Goal: Task Accomplishment & Management: Manage account settings

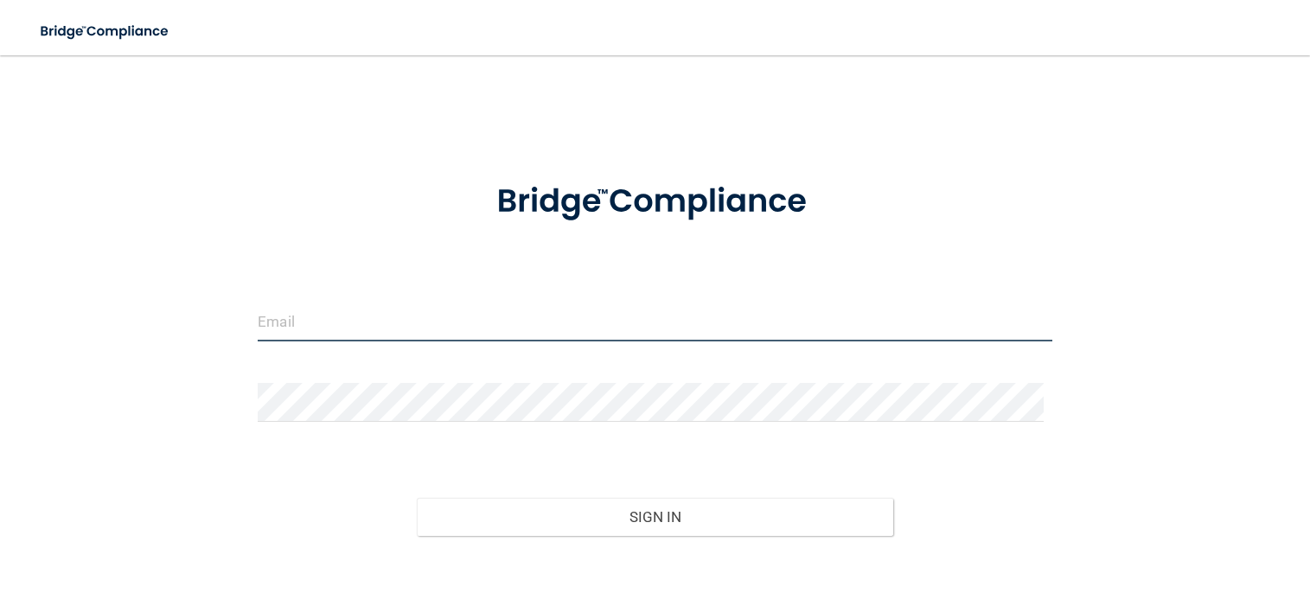
type input "[EMAIL_ADDRESS][DOMAIN_NAME]"
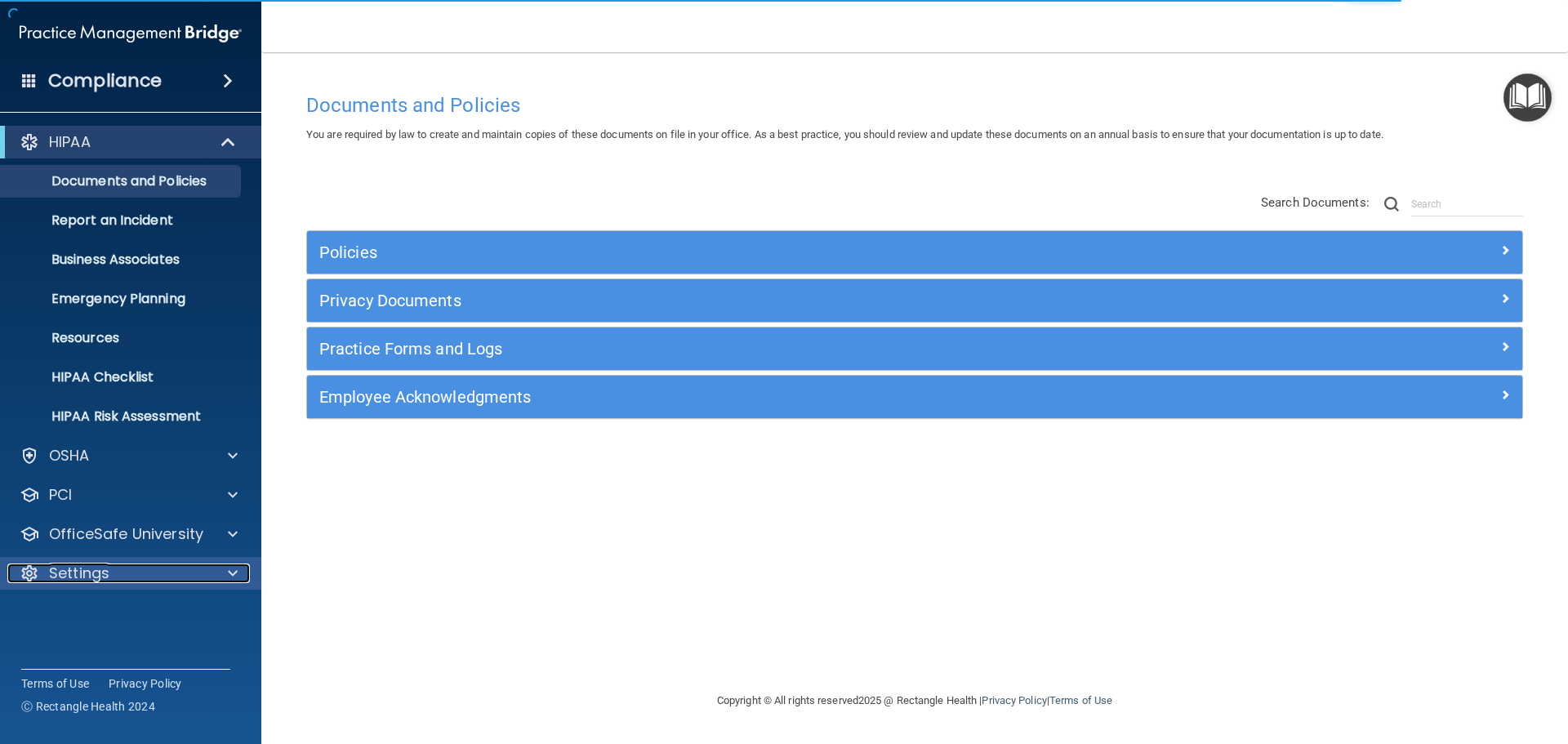
click at [171, 565] on div "Settings" at bounding box center [109, 573] width 202 height 20
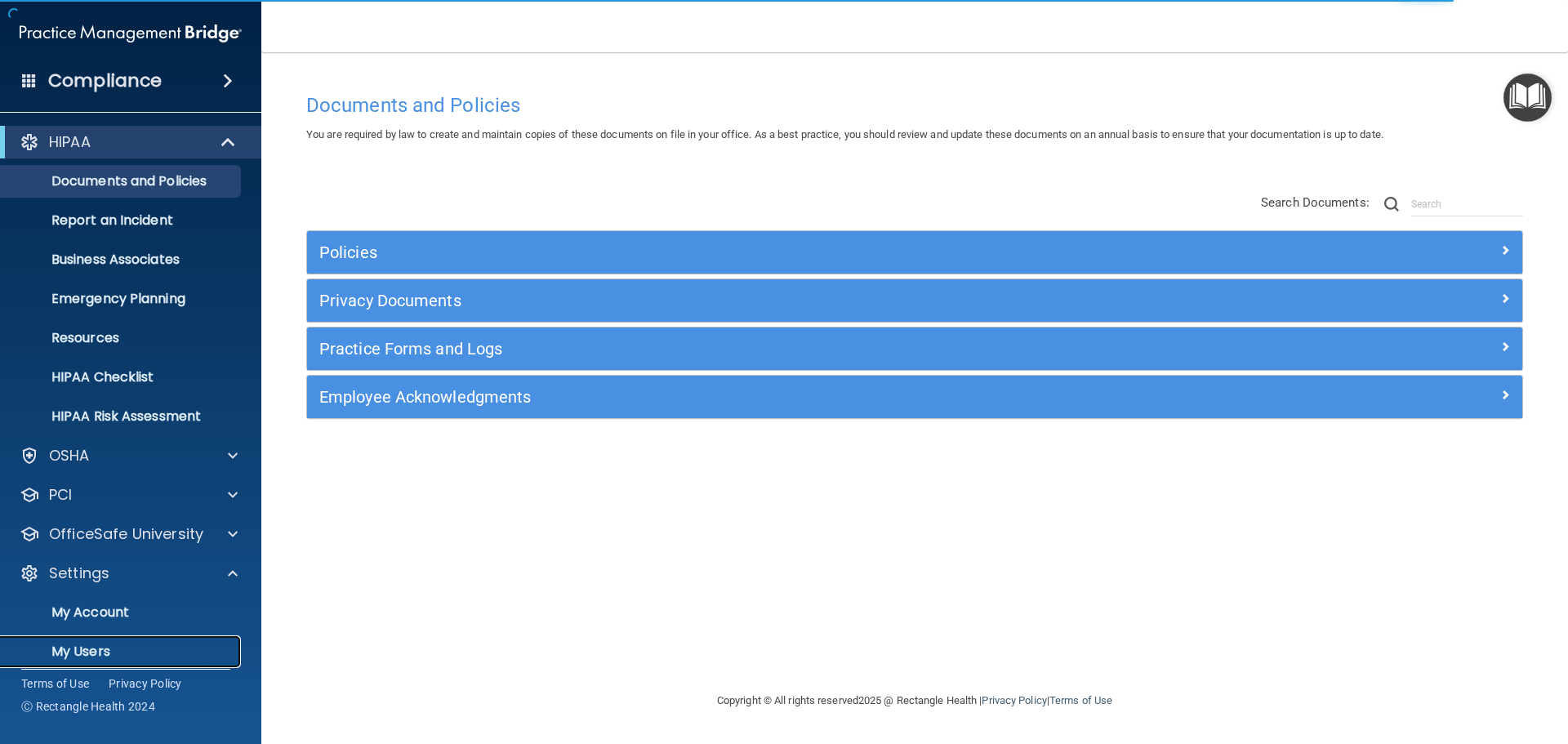
click at [100, 565] on p "My Users" at bounding box center [122, 651] width 223 height 16
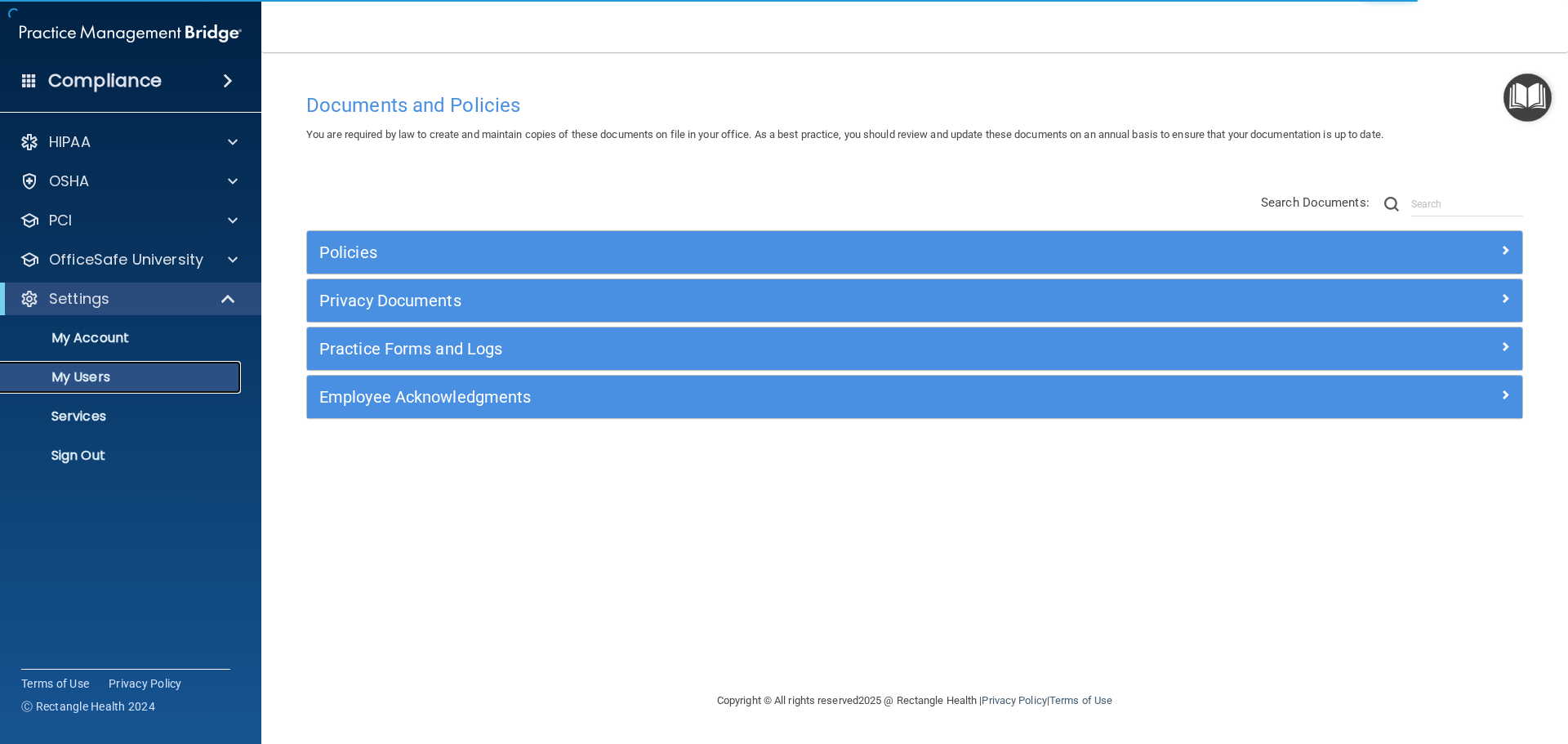
select select "20"
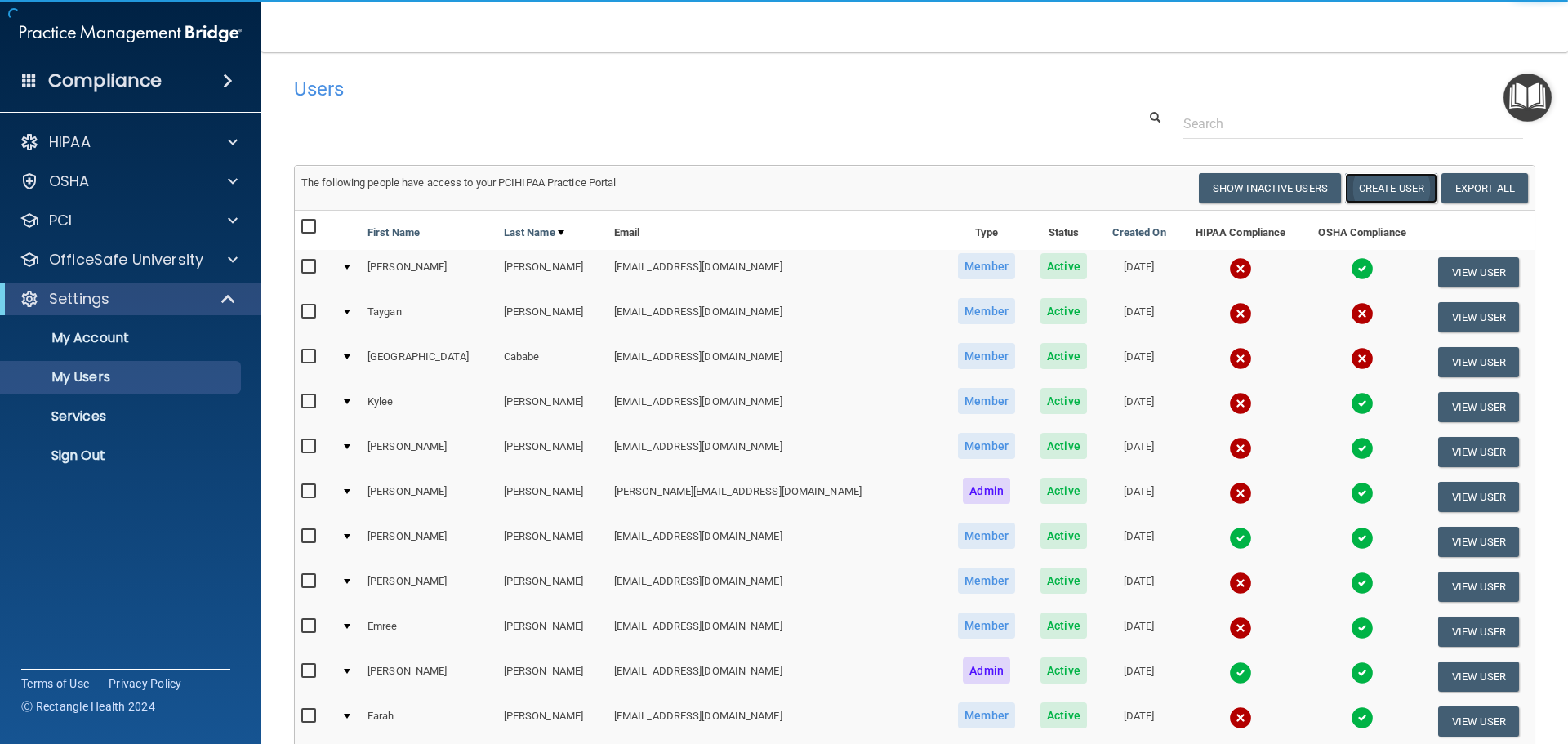
click at [1236, 195] on button "Create User" at bounding box center [1391, 188] width 93 height 30
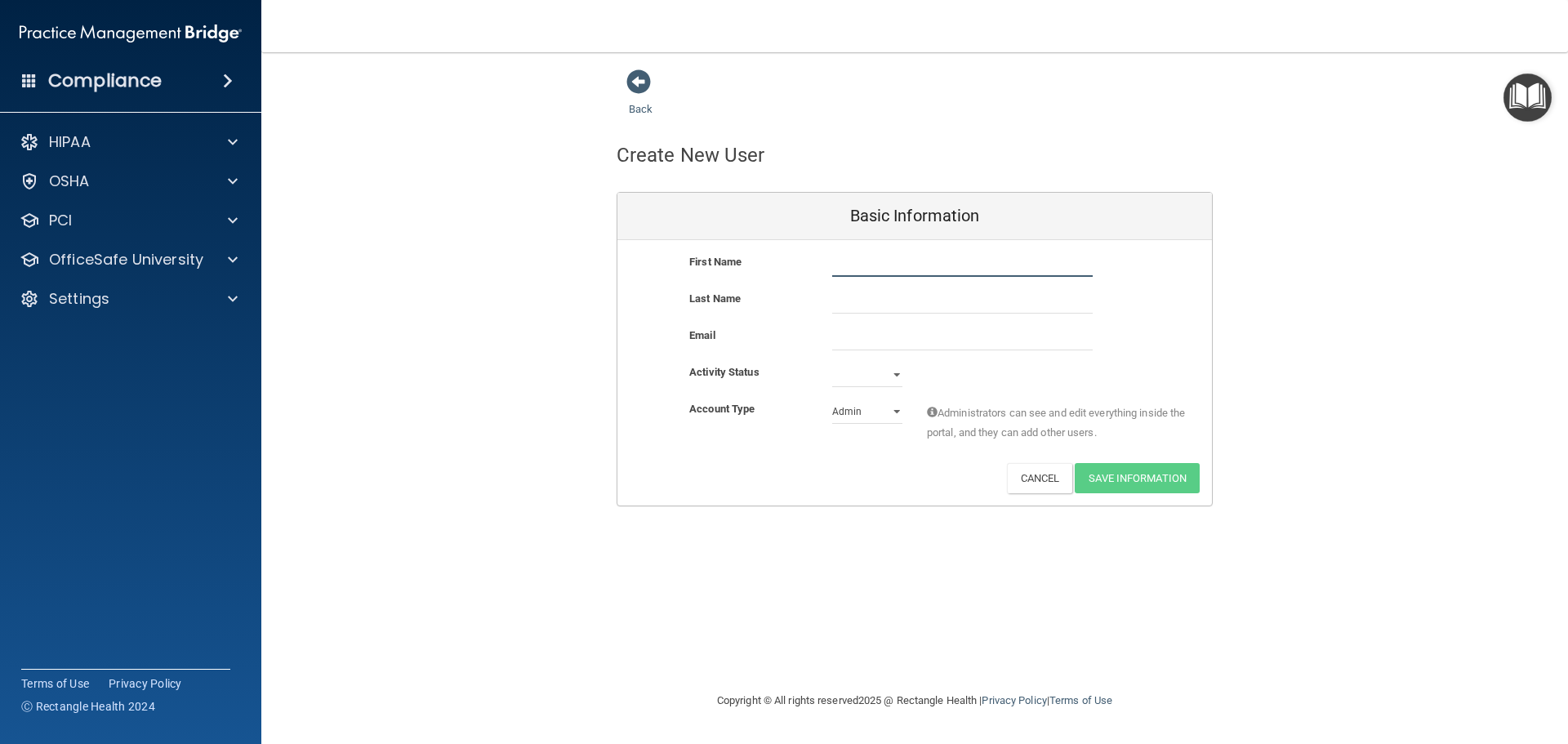
click at [911, 261] on input "text" at bounding box center [963, 264] width 261 height 25
type input "Mia"
type input "[PERSON_NAME]"
click at [846, 334] on input "email" at bounding box center [963, 338] width 261 height 25
paste input "[EMAIL_ADDRESS][DOMAIN_NAME]"
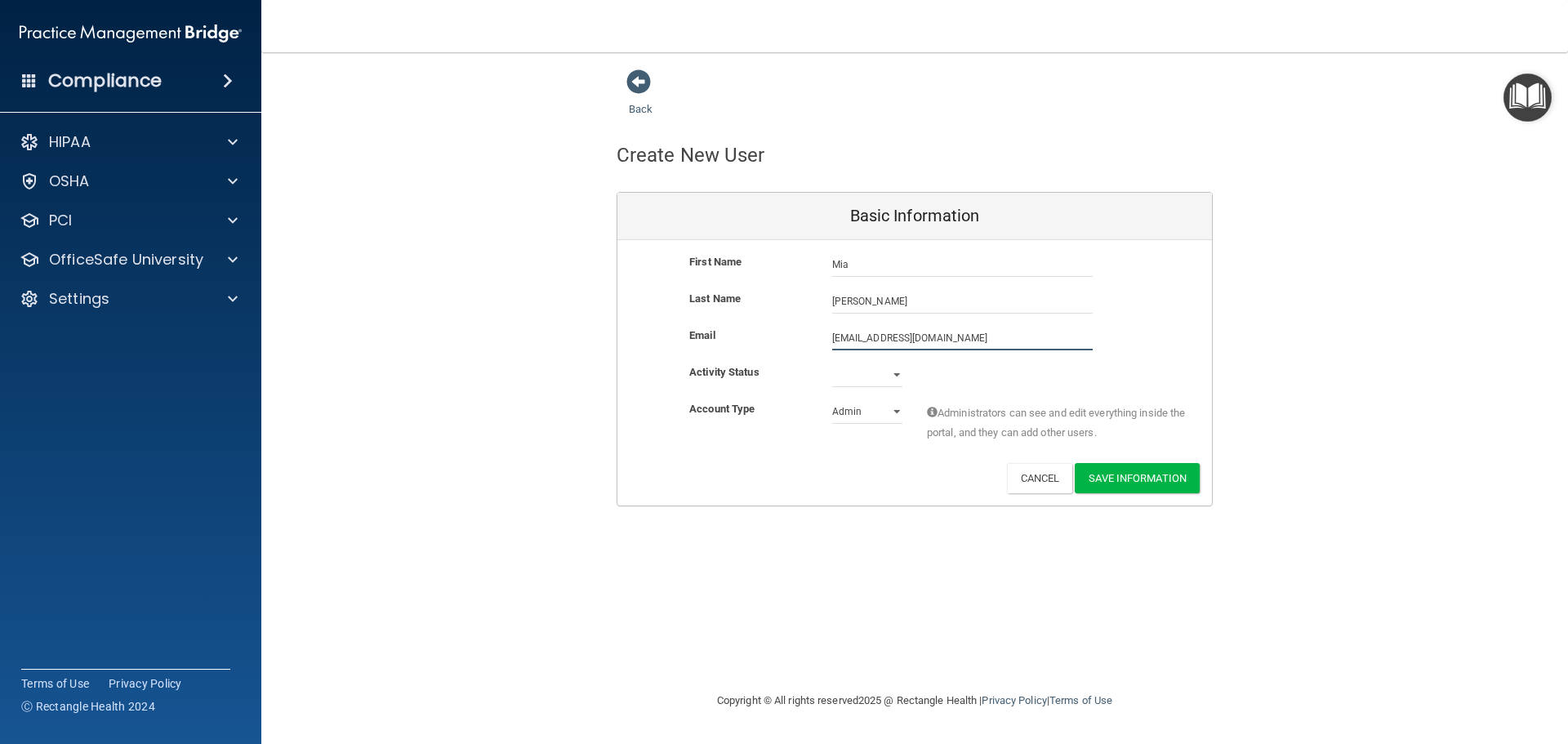
type input "[EMAIL_ADDRESS][DOMAIN_NAME]"
click at [883, 374] on select "Active Inactive" at bounding box center [867, 378] width 70 height 25
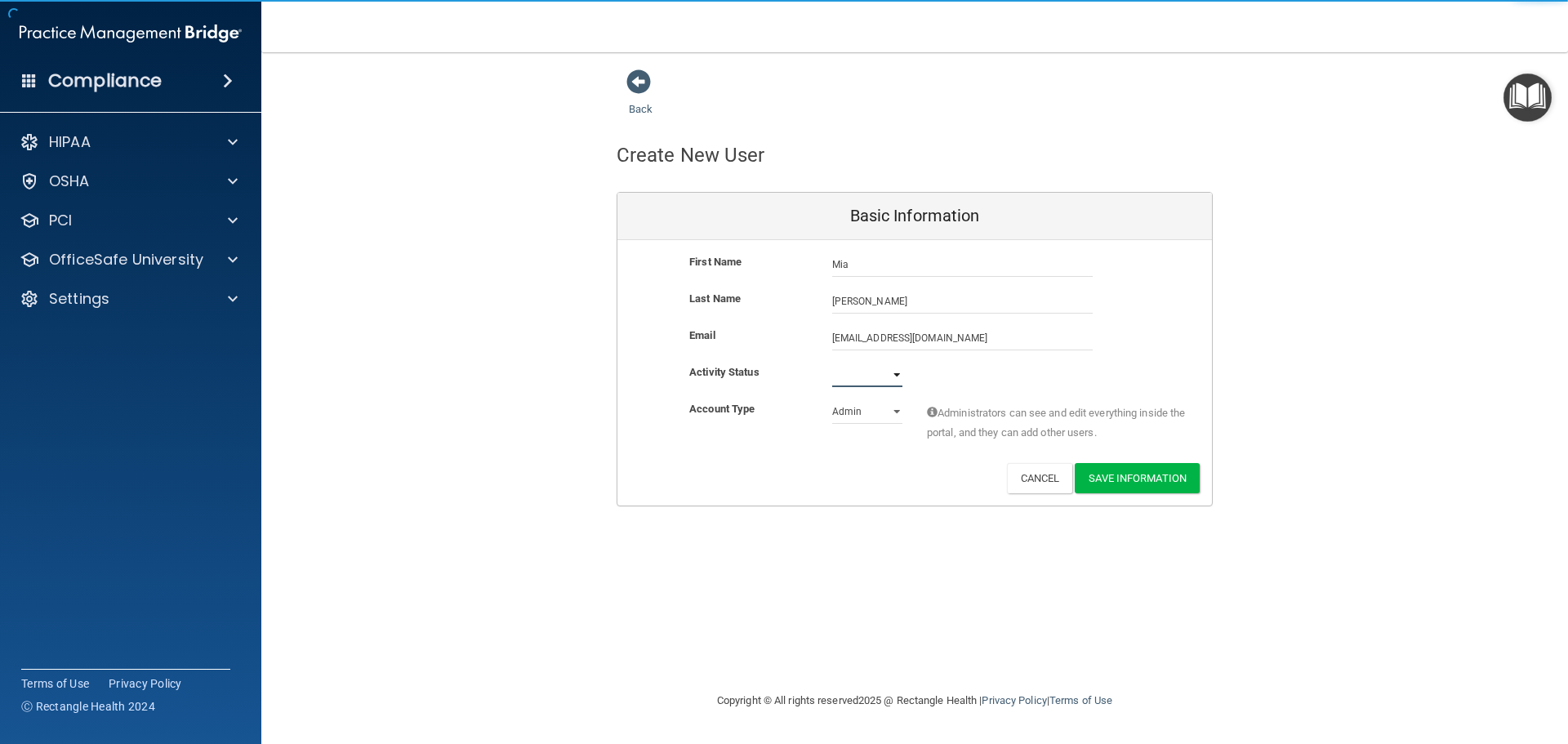
select select "active"
click at [832, 363] on select "Active Inactive" at bounding box center [867, 375] width 70 height 25
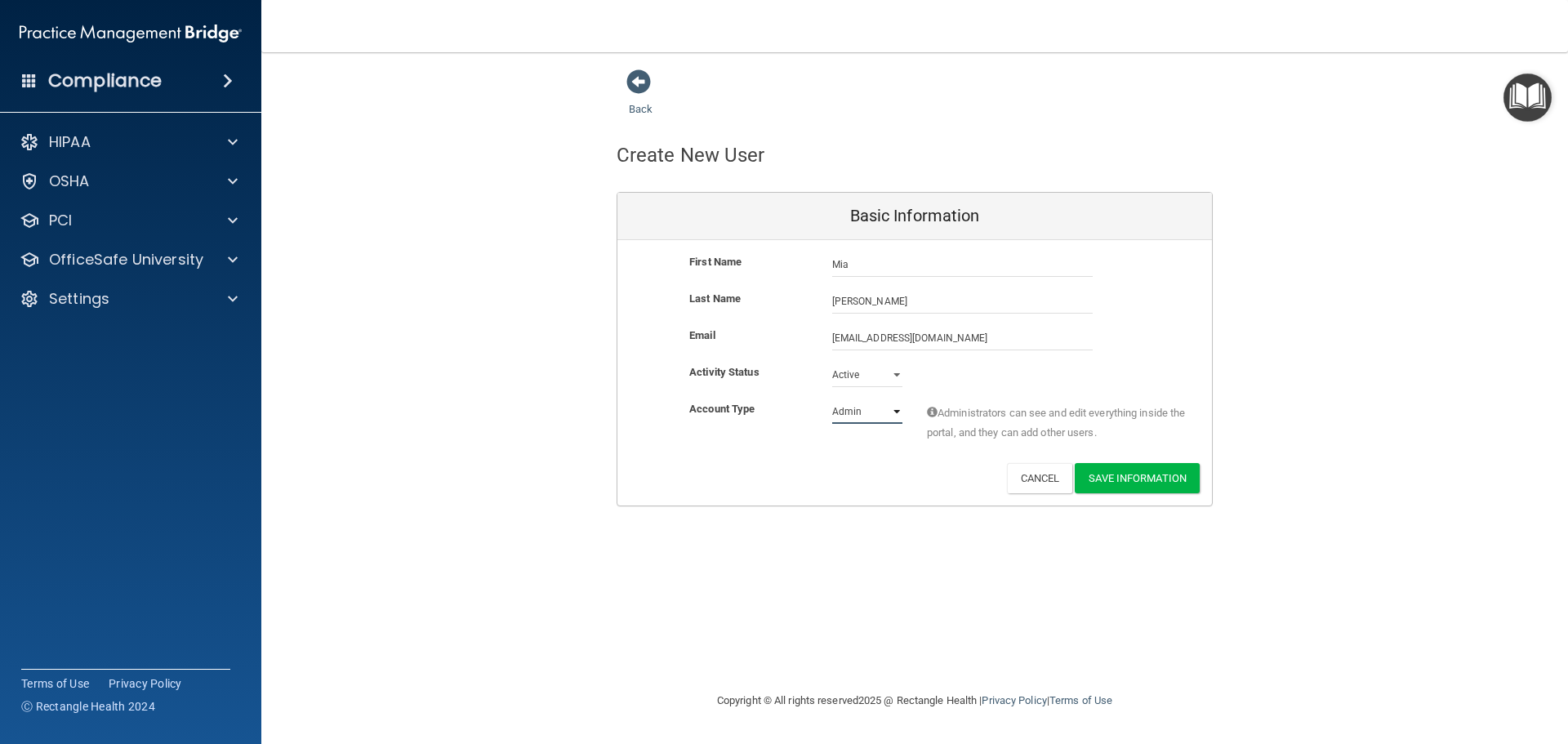
click at [892, 406] on select "Admin Member" at bounding box center [867, 412] width 70 height 25
select select "practice_member"
click at [832, 399] on select "Admin Member" at bounding box center [867, 412] width 70 height 25
click at [1137, 472] on button "Save Information" at bounding box center [1137, 478] width 125 height 30
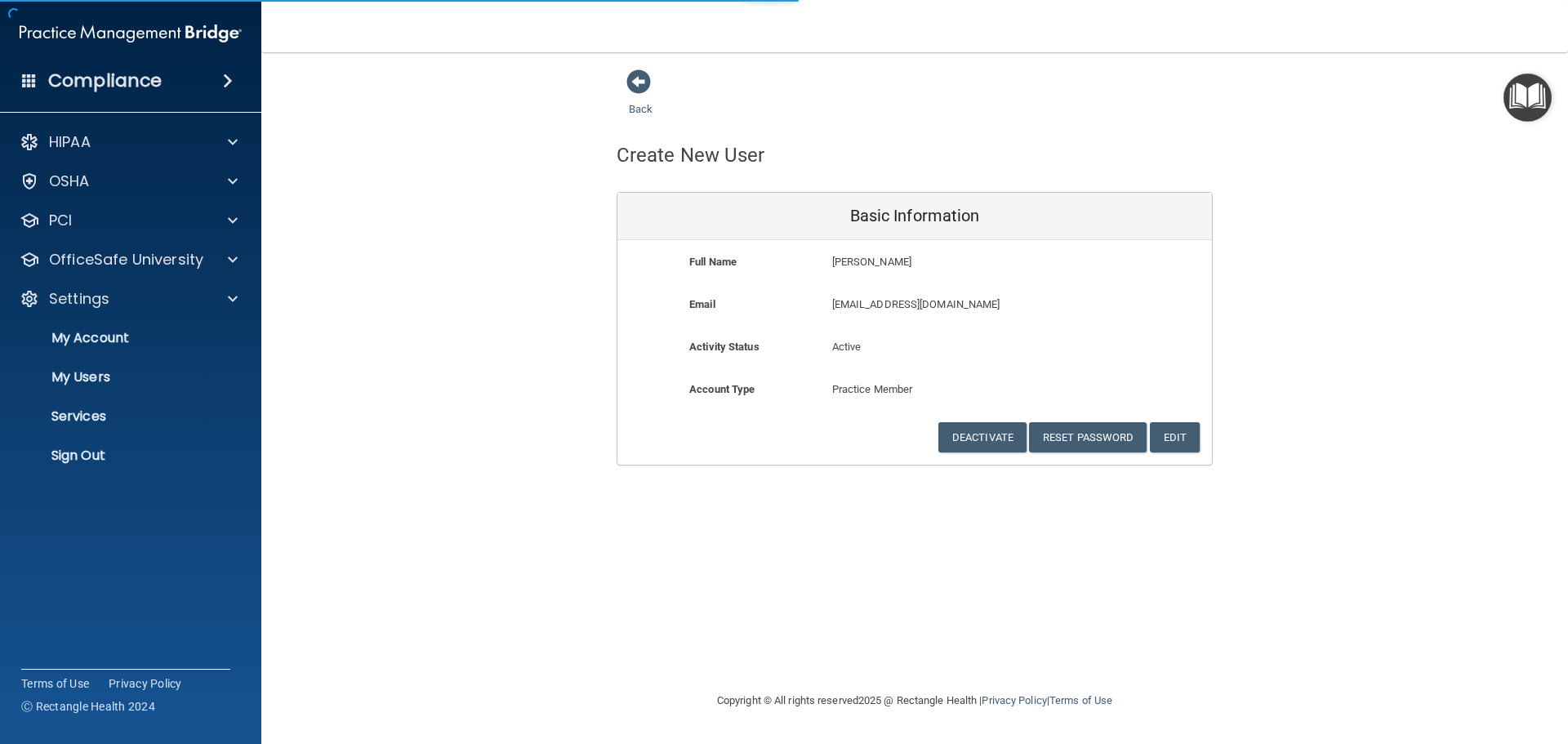
select select "20"
